Goal: Transaction & Acquisition: Purchase product/service

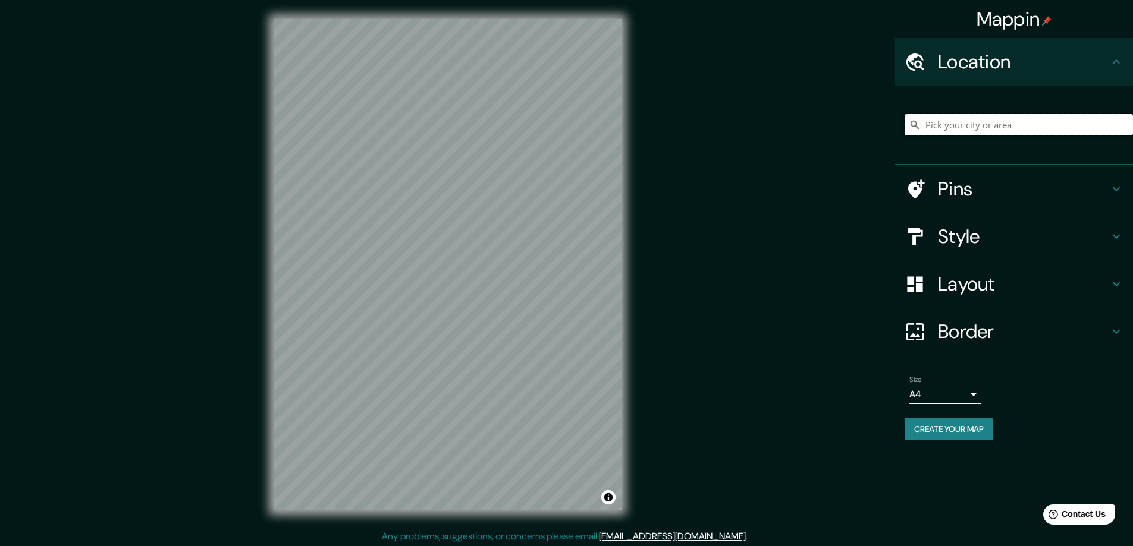
click at [944, 125] on input "Pick your city or area" at bounding box center [1018, 124] width 228 height 21
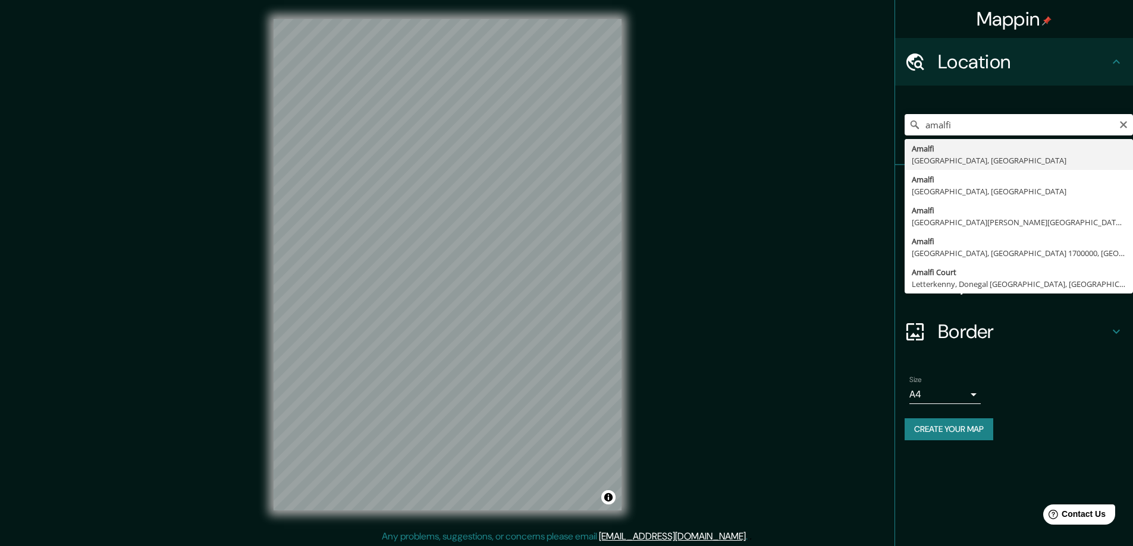
type input "Amalfi, Salerno, Italy"
click at [938, 150] on div "Amalfi, Salerno, Italy Amalfi Salerno, Italy Amalfi Antioquia, Colombia Amalfi …" at bounding box center [1018, 124] width 228 height 59
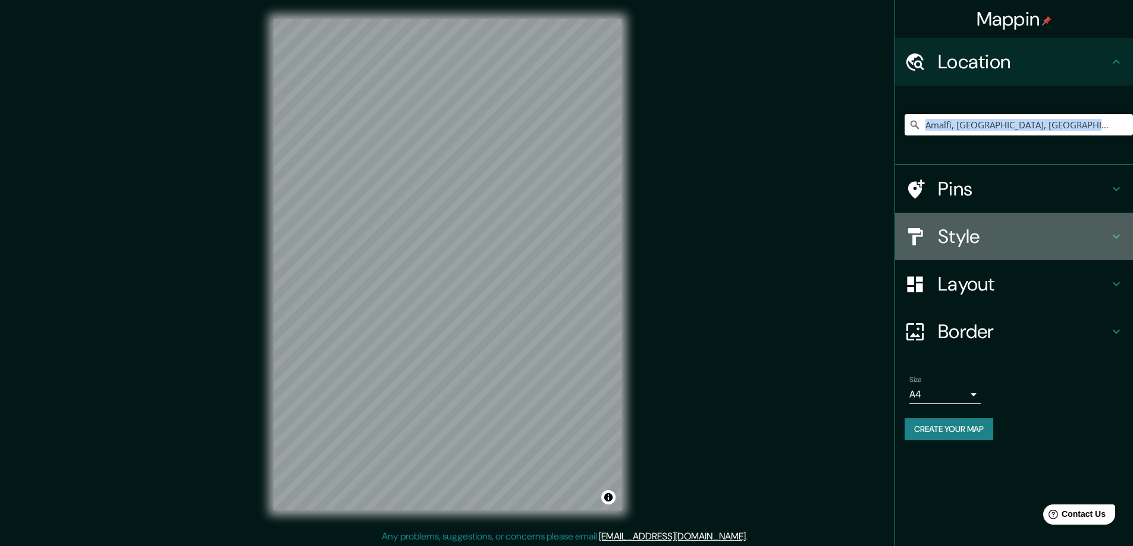
click at [1115, 230] on icon at bounding box center [1116, 237] width 14 height 14
click at [1115, 230] on div "Style" at bounding box center [1014, 237] width 238 height 48
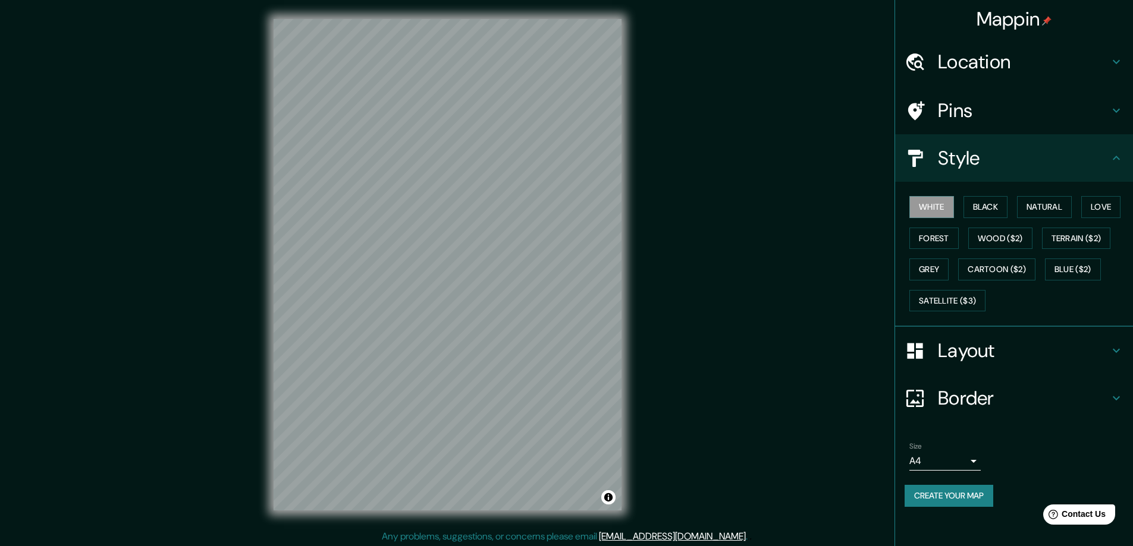
click at [1052, 367] on div "Layout" at bounding box center [1014, 351] width 238 height 48
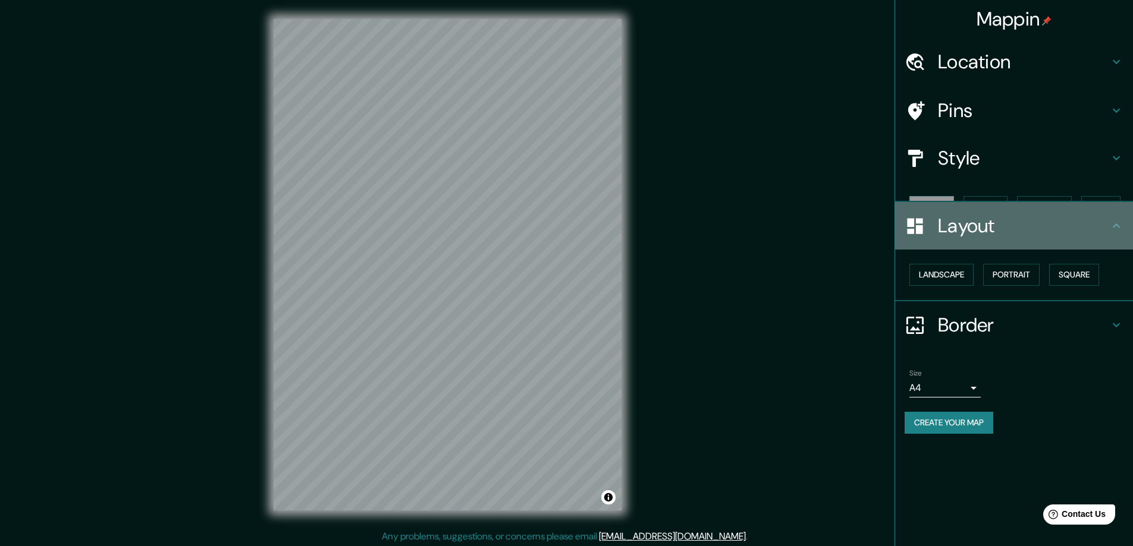
click at [1052, 250] on div "Layout" at bounding box center [1014, 226] width 238 height 48
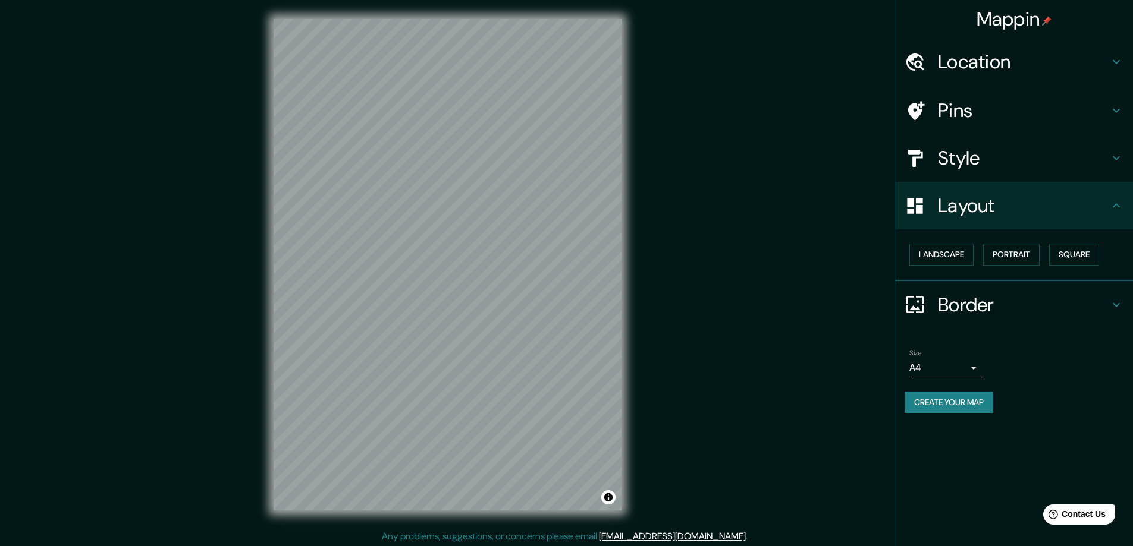
click at [963, 401] on button "Create your map" at bounding box center [948, 403] width 89 height 22
click at [963, 401] on div "Create your map" at bounding box center [1013, 403] width 219 height 22
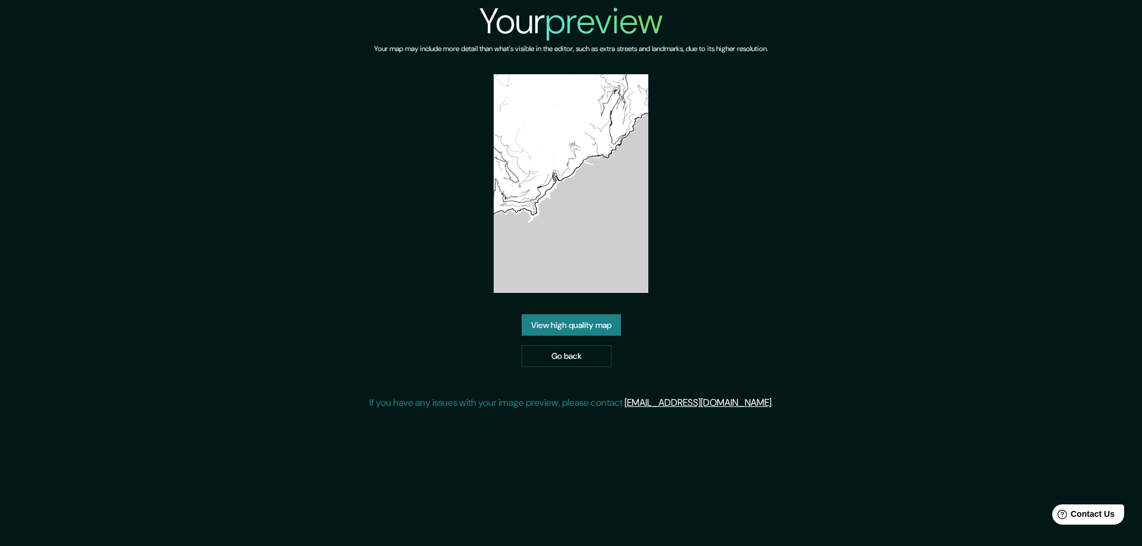
click at [568, 324] on link "View high quality map" at bounding box center [570, 326] width 99 height 22
click at [568, 324] on div "Your preview Your map may include more detail than what's visible in the editor…" at bounding box center [571, 273] width 1142 height 546
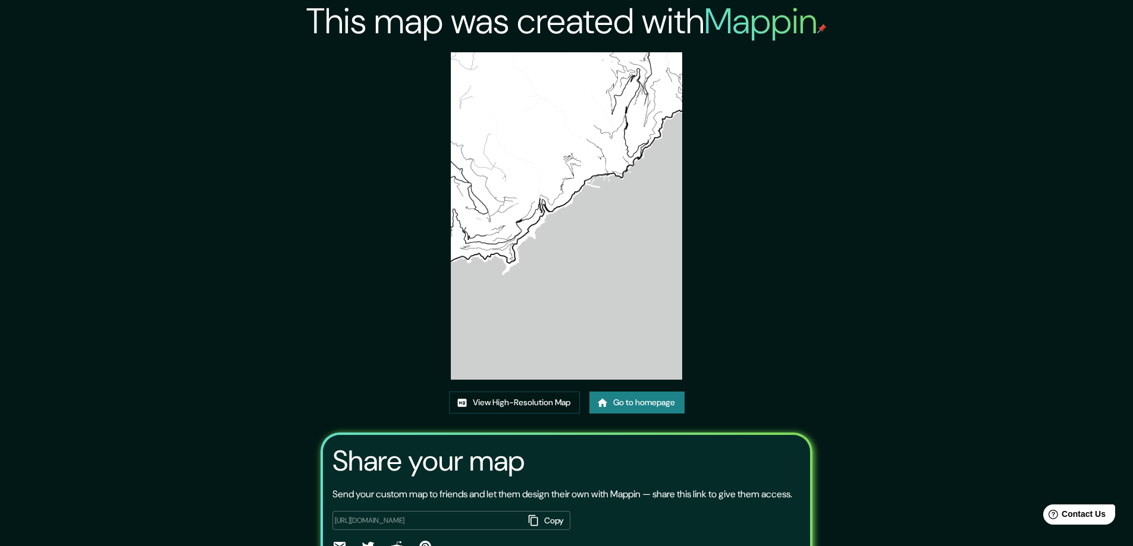
click at [649, 401] on link "Go to homepage" at bounding box center [636, 403] width 95 height 22
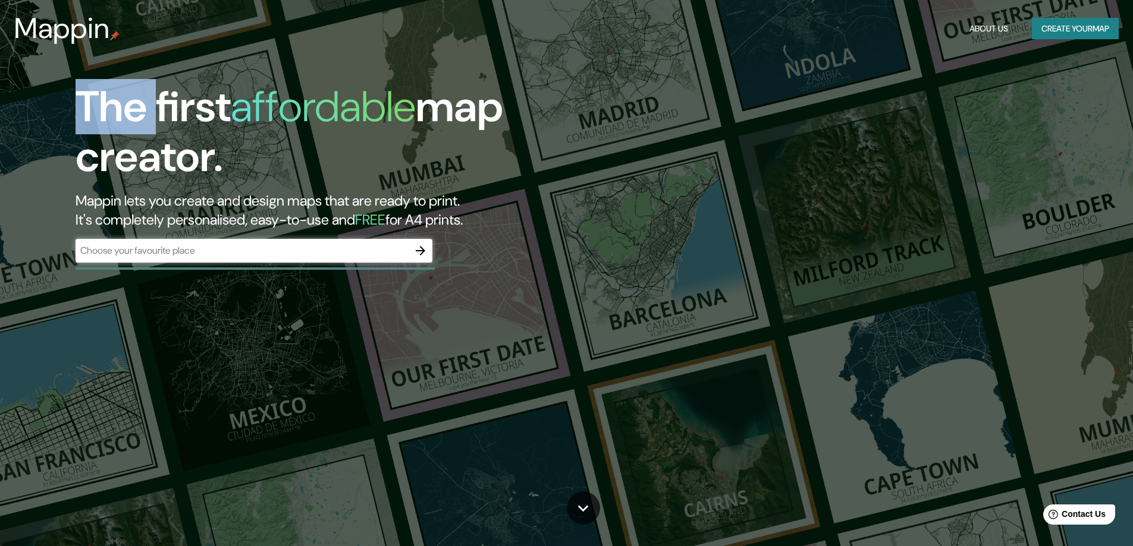
click at [269, 254] on input "text" at bounding box center [242, 251] width 333 height 14
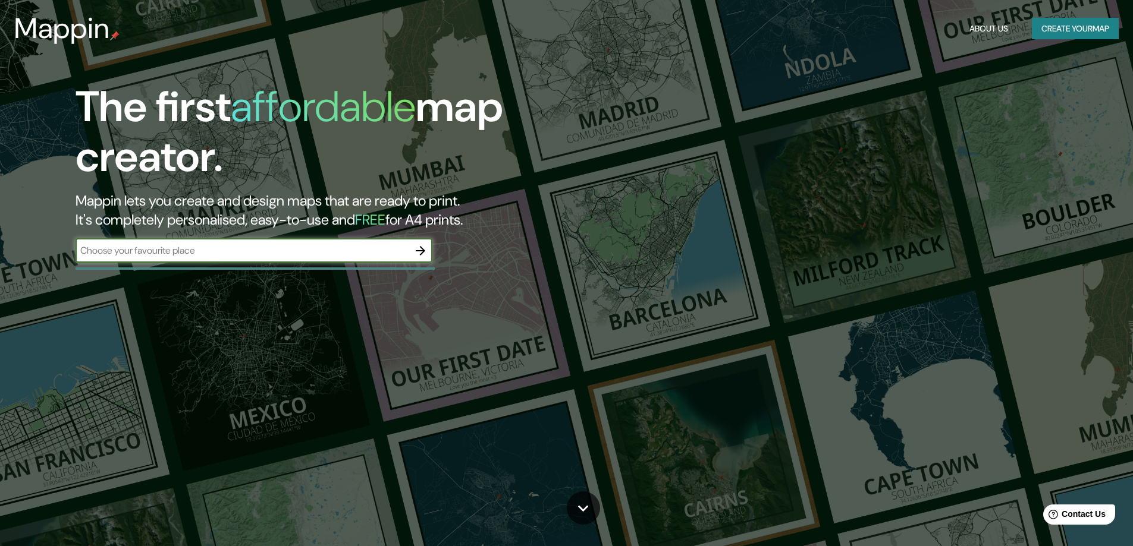
click at [269, 254] on input "text" at bounding box center [242, 251] width 333 height 14
type input "[GEOGRAPHIC_DATA], [GEOGRAPHIC_DATA]"
click at [422, 253] on icon "button" at bounding box center [420, 251] width 14 height 14
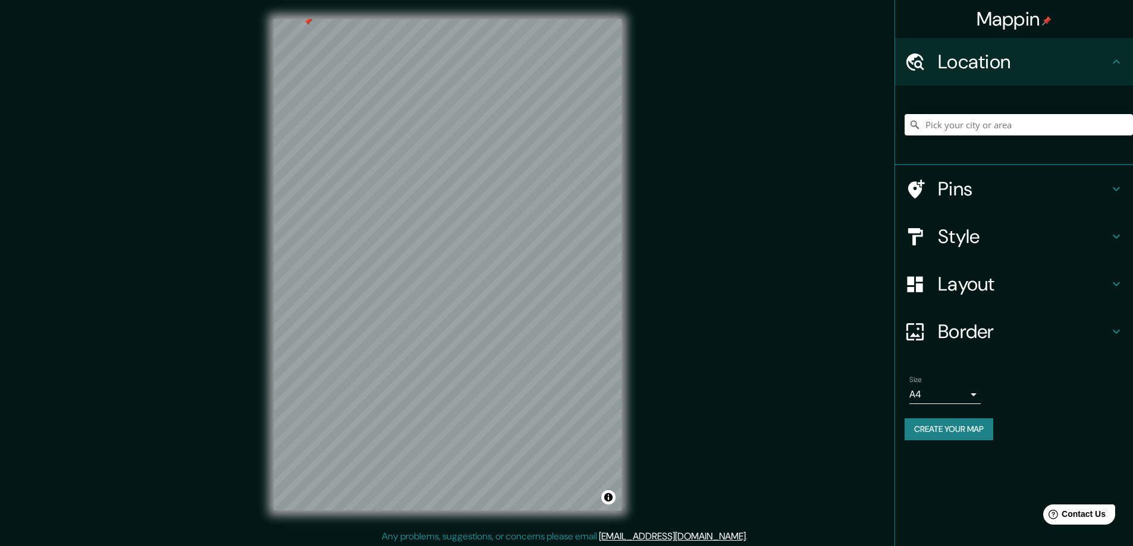
click at [718, 400] on div "Mappin Location Pins Style Layout Border Choose a border. Hint : you can make l…" at bounding box center [566, 274] width 1133 height 549
click at [935, 122] on input "Pick your city or area" at bounding box center [1018, 124] width 228 height 21
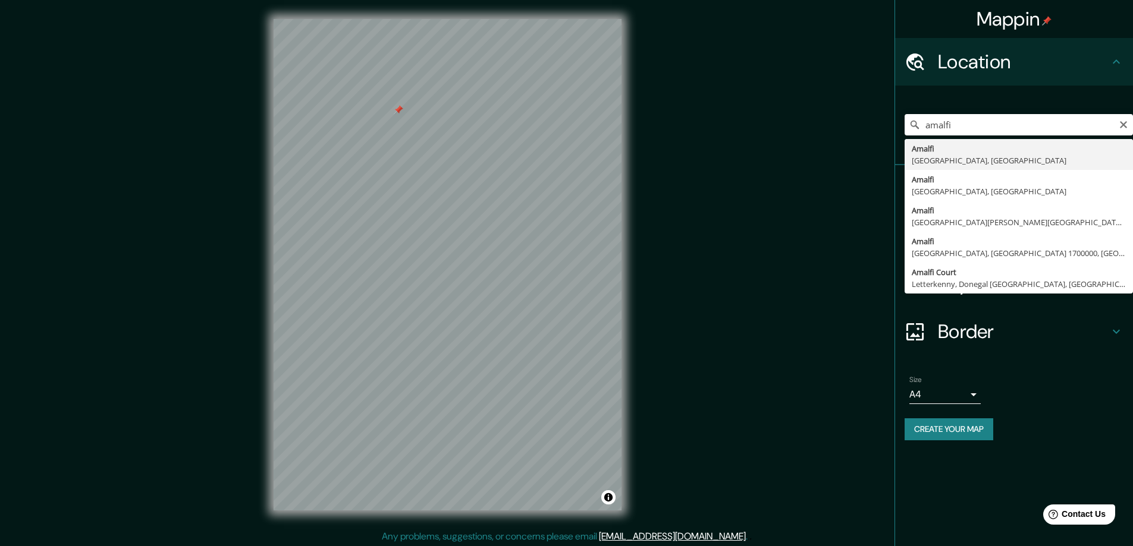
type input "Amalfi, [GEOGRAPHIC_DATA], [GEOGRAPHIC_DATA]"
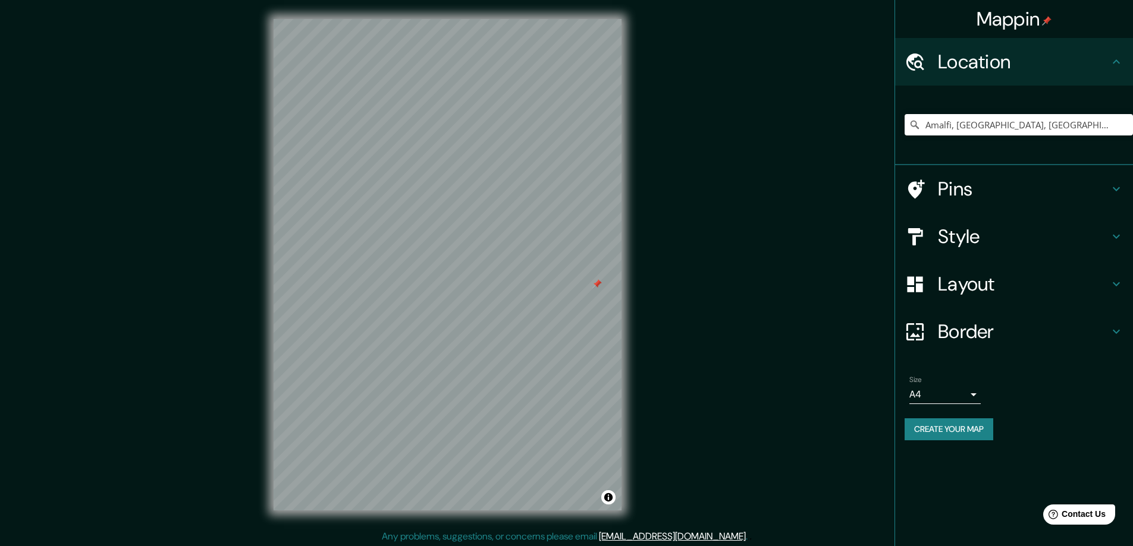
click at [1114, 282] on icon at bounding box center [1116, 284] width 14 height 14
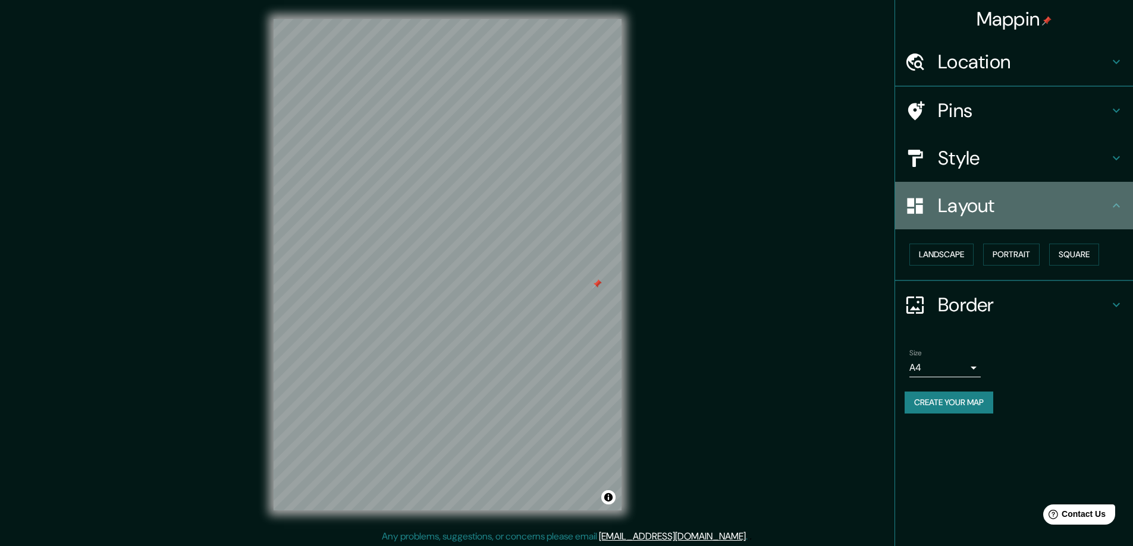
click at [1114, 230] on div "Layout" at bounding box center [1014, 206] width 238 height 48
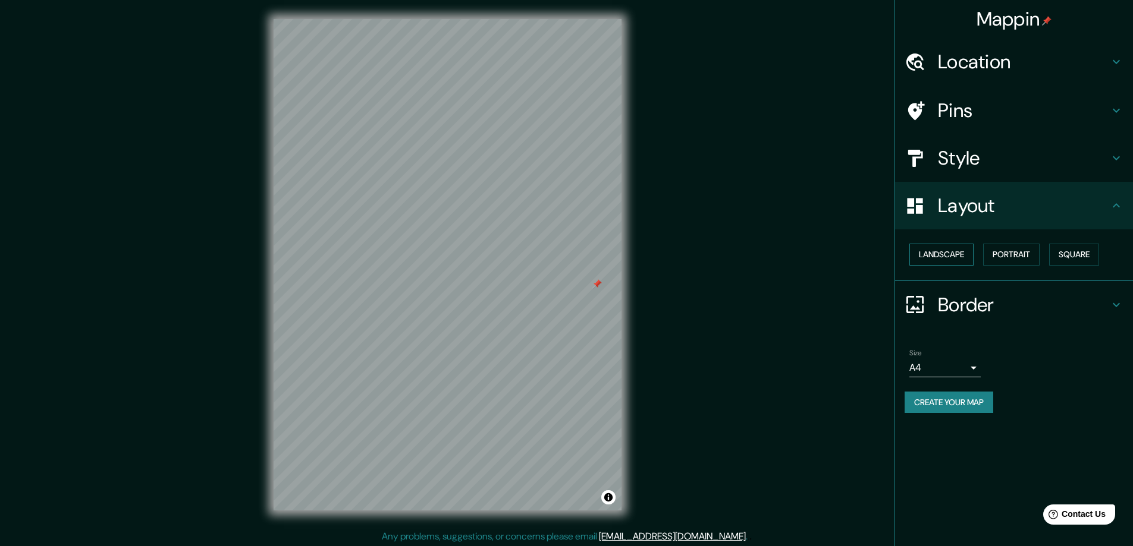
click at [939, 254] on button "Landscape" at bounding box center [941, 255] width 64 height 22
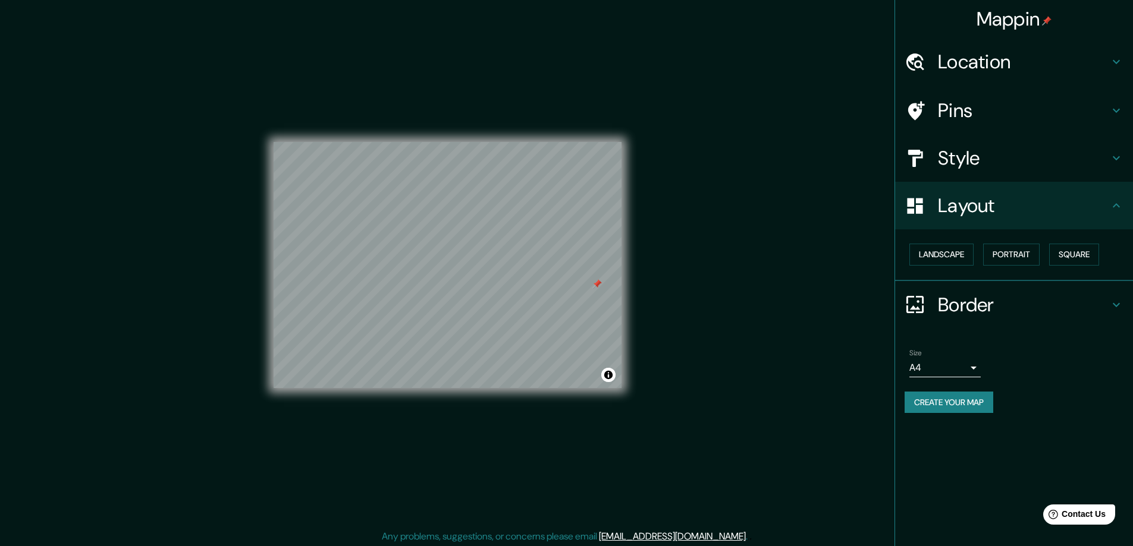
click at [1120, 108] on icon at bounding box center [1116, 110] width 14 height 14
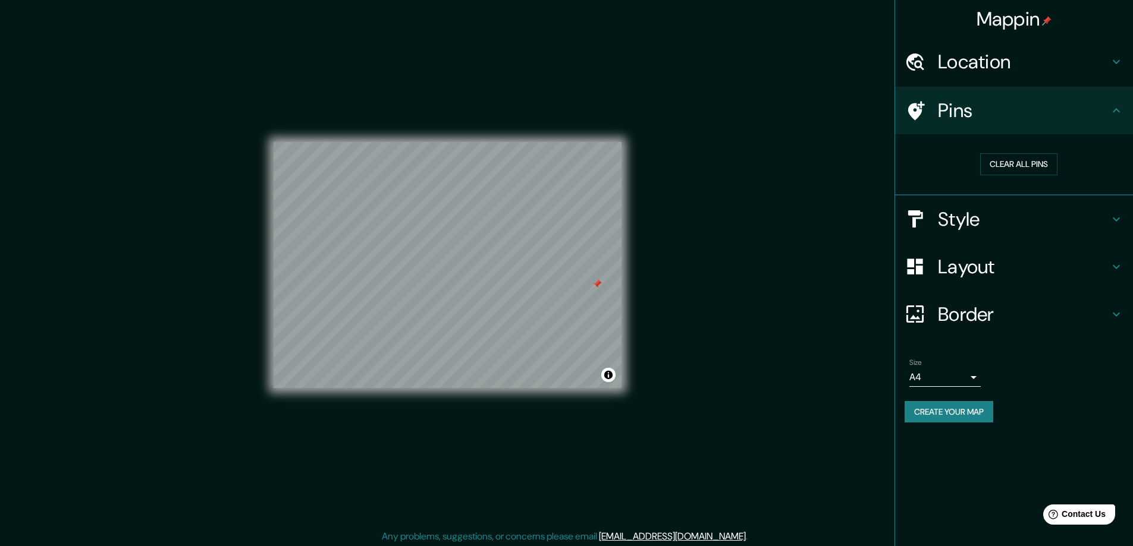
click at [1120, 108] on icon at bounding box center [1116, 110] width 14 height 14
click at [1117, 62] on icon at bounding box center [1115, 62] width 7 height 4
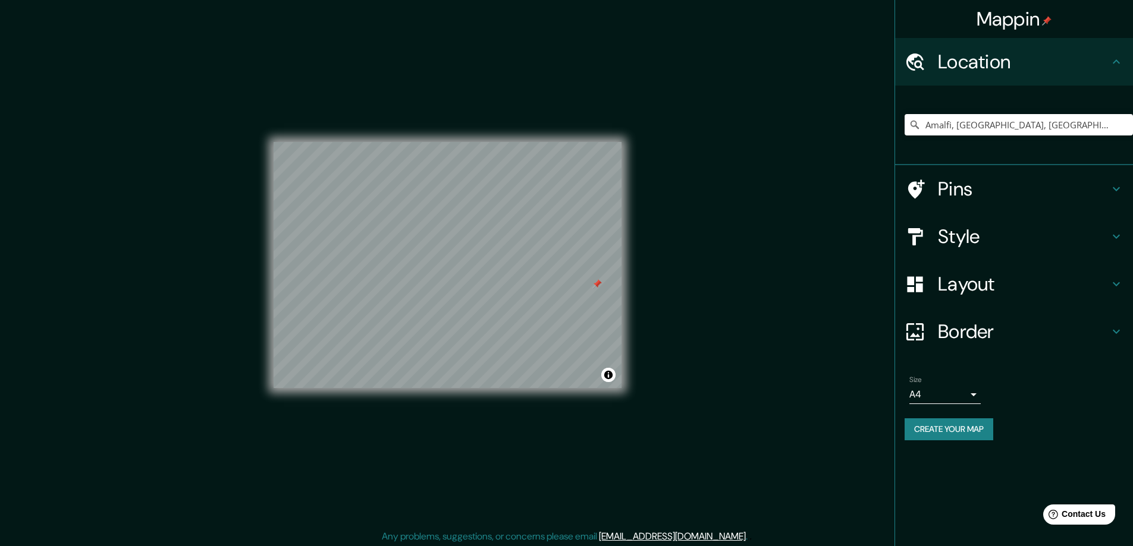
click at [973, 396] on body "Mappin Location [GEOGRAPHIC_DATA], [GEOGRAPHIC_DATA], [GEOGRAPHIC_DATA] Pins St…" at bounding box center [566, 273] width 1133 height 546
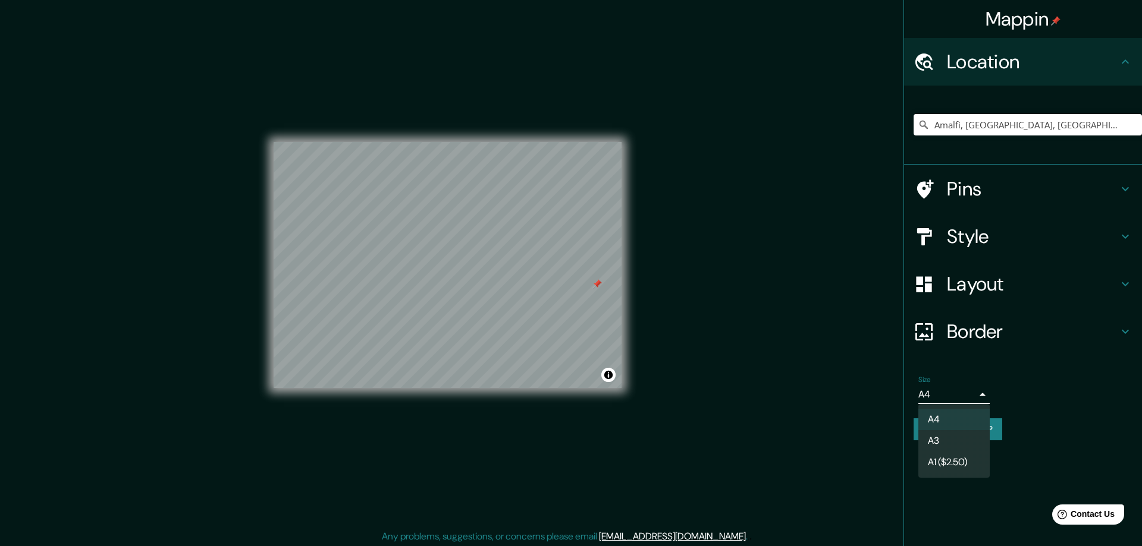
click at [1040, 409] on div at bounding box center [571, 273] width 1142 height 546
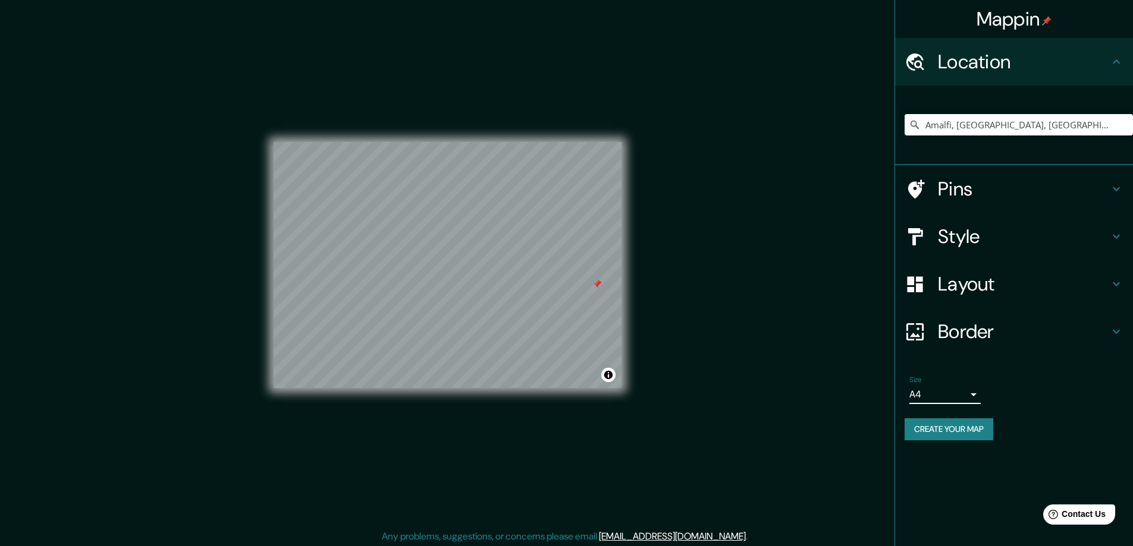
click at [960, 430] on button "Create your map" at bounding box center [948, 430] width 89 height 22
click at [960, 430] on div "Create your map" at bounding box center [1013, 430] width 219 height 22
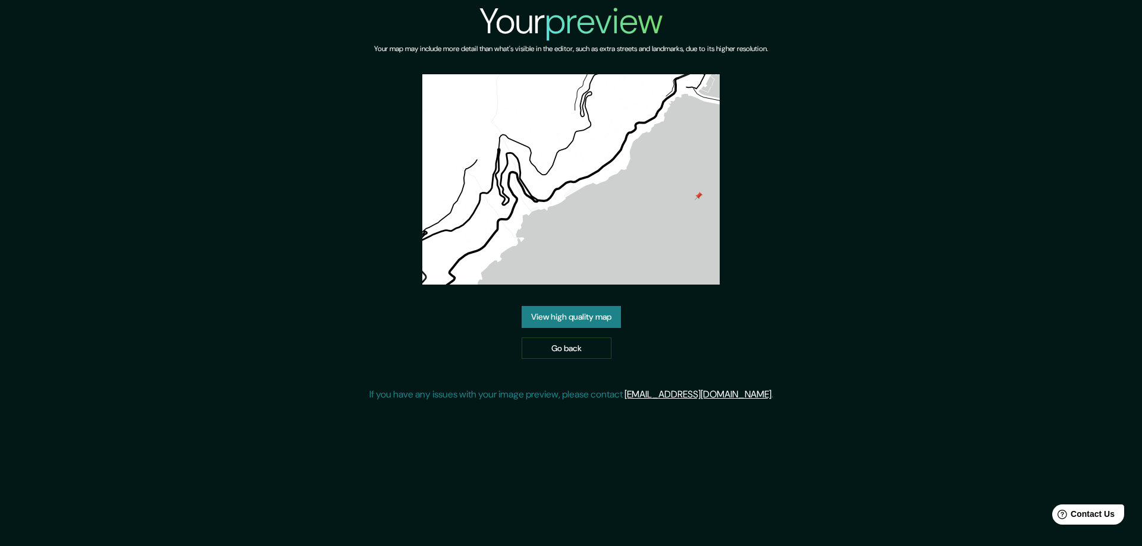
click at [568, 320] on link "View high quality map" at bounding box center [570, 317] width 99 height 22
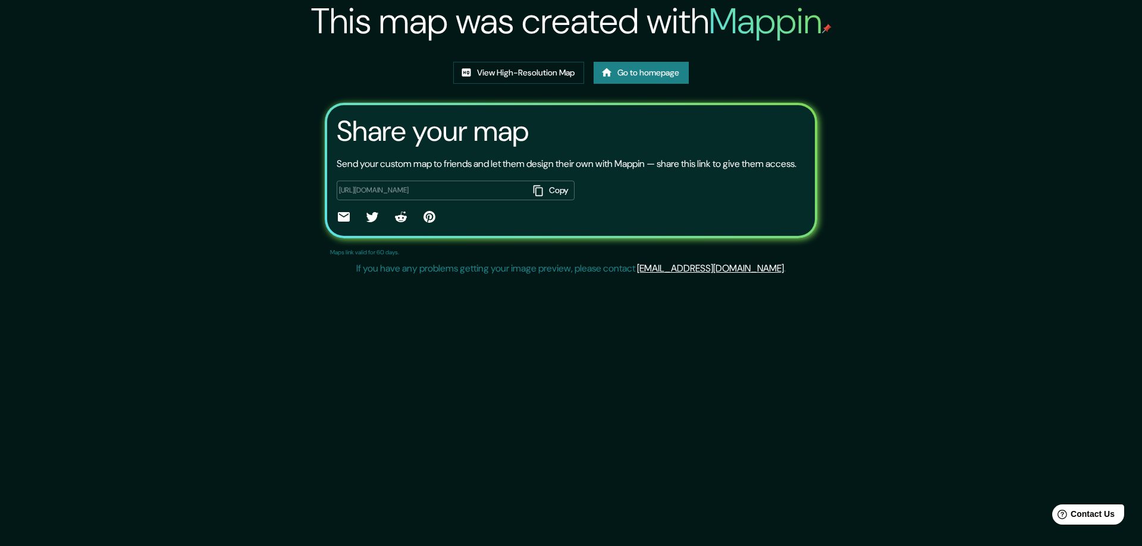
click at [568, 320] on div "This map was created with Mappin View High-Resolution Map Go to homepage Share …" at bounding box center [571, 273] width 1142 height 546
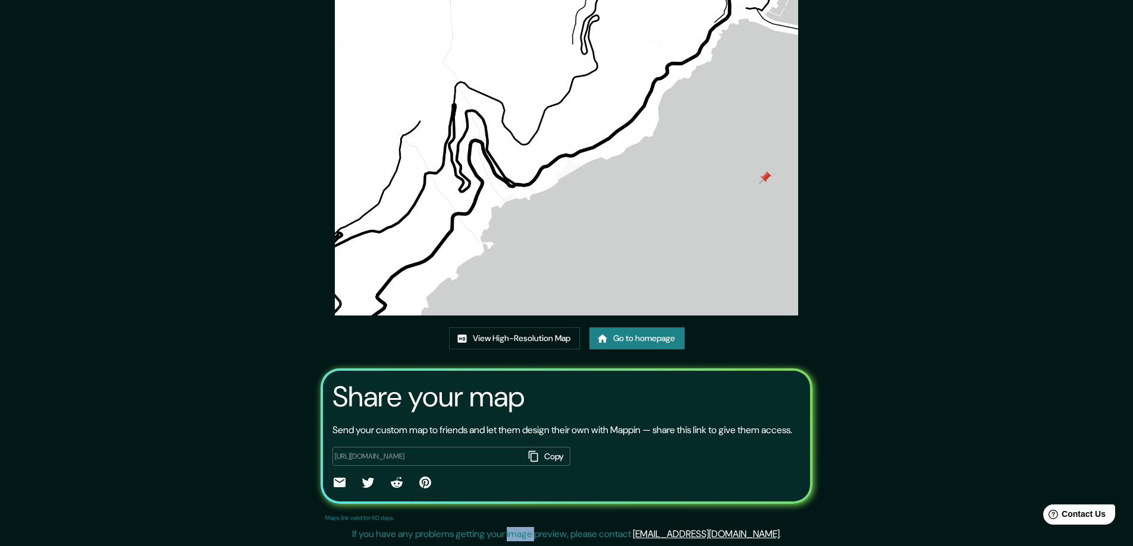
scroll to position [78, 0]
click at [627, 197] on img at bounding box center [567, 152] width 464 height 328
click at [665, 184] on img at bounding box center [567, 152] width 464 height 328
